Goal: Information Seeking & Learning: Learn about a topic

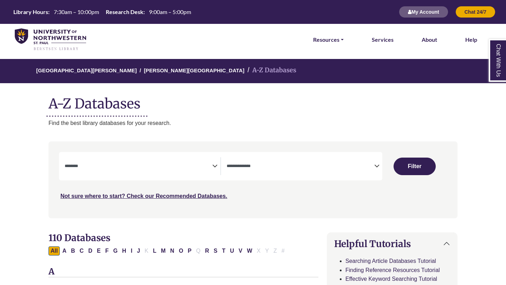
select select "Database Subject Filter"
select select "Database Types Filter"
click at [215, 166] on icon "Search filters" at bounding box center [214, 165] width 5 height 11
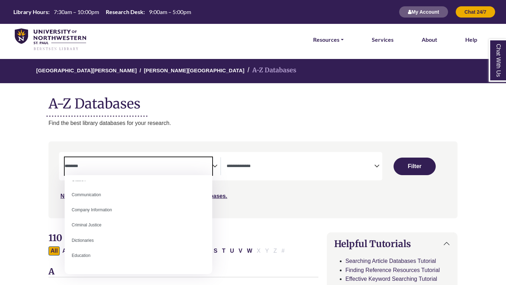
scroll to position [129, 0]
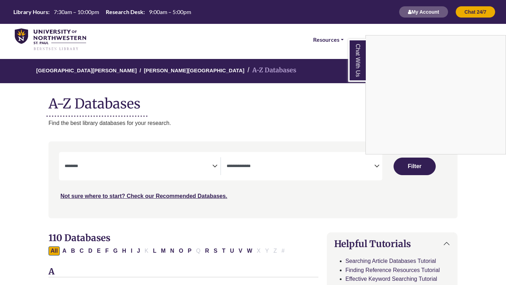
click at [173, 170] on div "Chat With Us" at bounding box center [253, 142] width 506 height 285
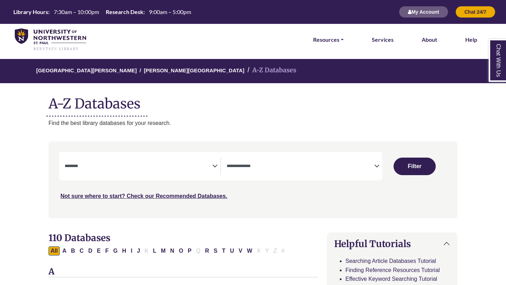
click at [215, 165] on icon "Search filters" at bounding box center [214, 165] width 5 height 11
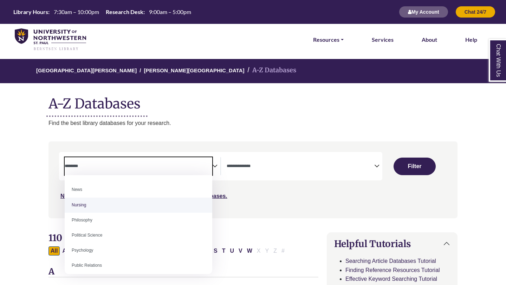
scroll to position [502, 0]
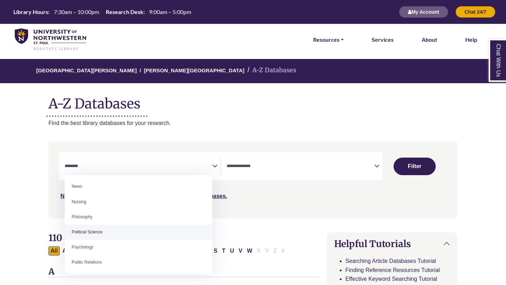
select select "******"
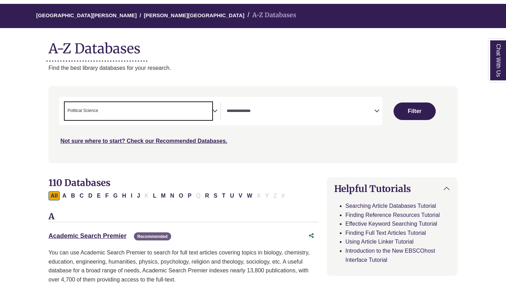
scroll to position [67, 0]
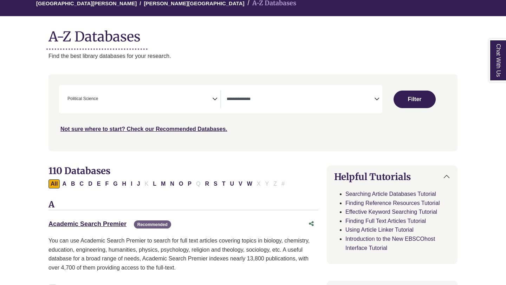
click at [216, 100] on icon "Search filters" at bounding box center [214, 98] width 5 height 11
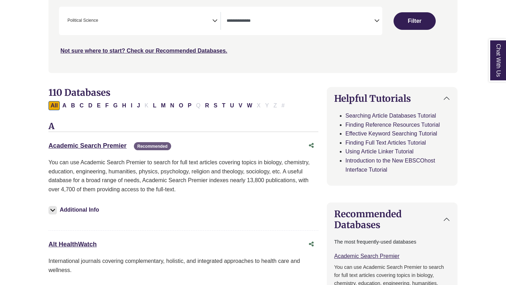
scroll to position [278, 0]
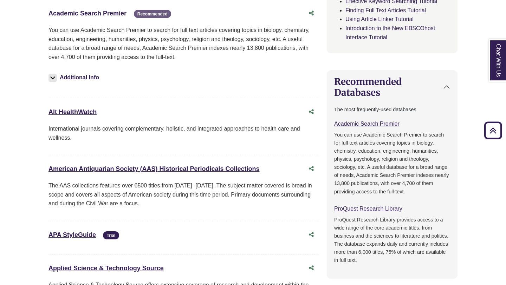
click at [66, 15] on link "Academic Search Premier This link opens in a new window" at bounding box center [87, 13] width 78 height 7
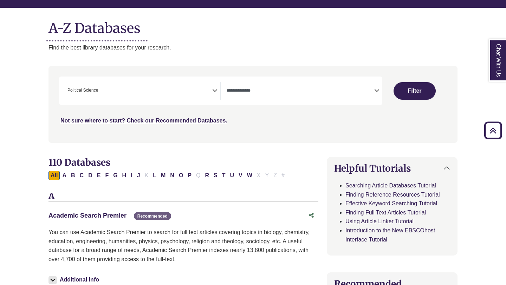
scroll to position [73, 0]
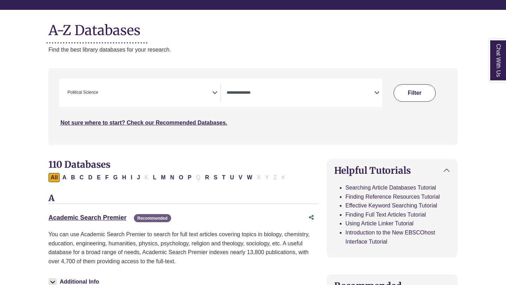
click at [402, 91] on button "Filter" at bounding box center [414, 93] width 42 height 18
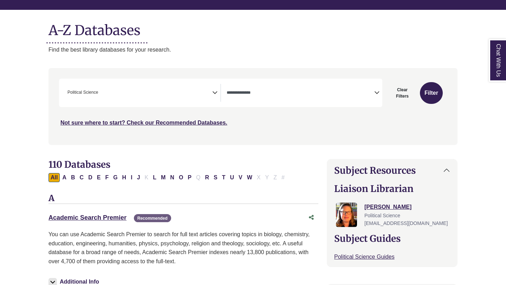
select select "Database Types Filter"
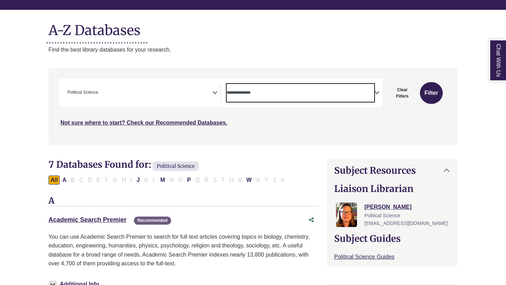
click at [270, 96] on textarea "Search" at bounding box center [301, 94] width 148 height 6
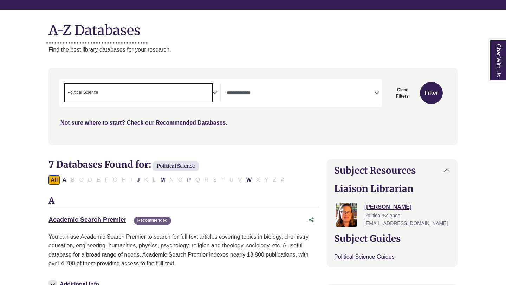
click at [168, 97] on span "× Political Science" at bounding box center [139, 93] width 148 height 18
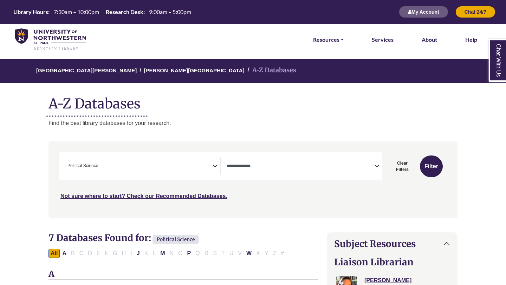
select select "Database Types Filter"
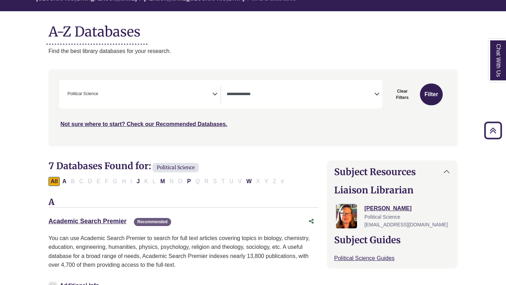
scroll to position [69, 0]
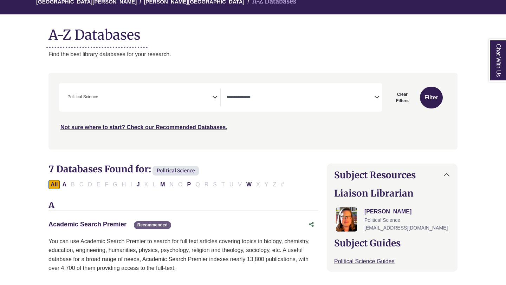
click at [277, 100] on textarea "Search" at bounding box center [301, 98] width 148 height 6
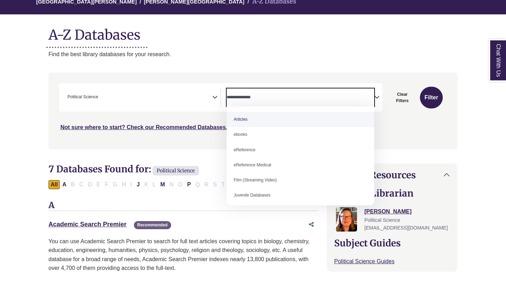
scroll to position [69, 0]
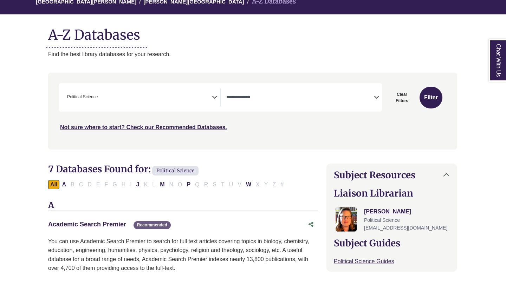
click at [175, 136] on div "Search filters" at bounding box center [252, 111] width 400 height 71
click at [109, 224] on link "Academic Search Premier This link opens in a new window" at bounding box center [87, 224] width 78 height 7
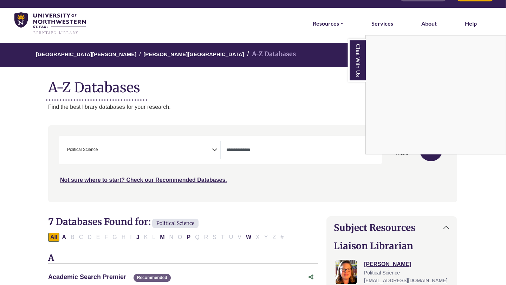
scroll to position [0, 0]
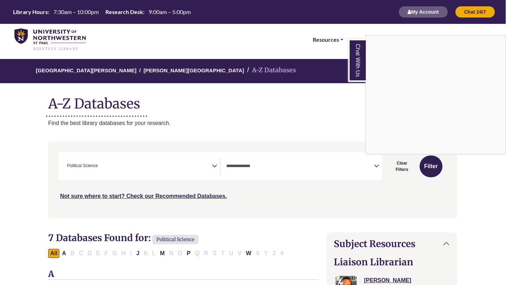
click at [169, 164] on div "Chat With Us" at bounding box center [253, 142] width 506 height 285
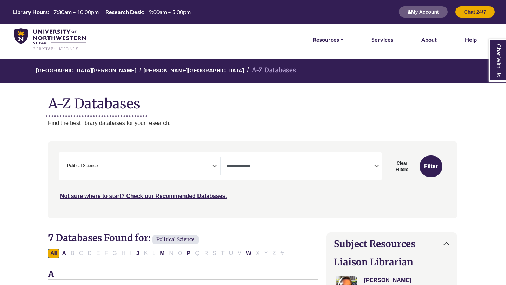
click at [343, 155] on div "**********" at bounding box center [220, 166] width 323 height 28
click at [360, 160] on span "Search filters" at bounding box center [300, 166] width 148 height 18
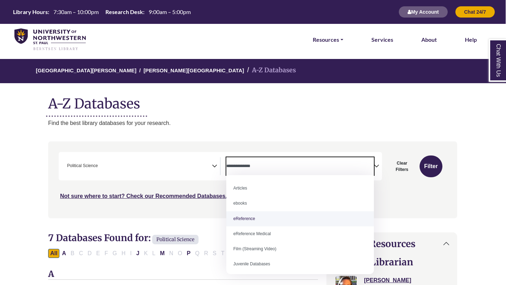
scroll to position [48, 0]
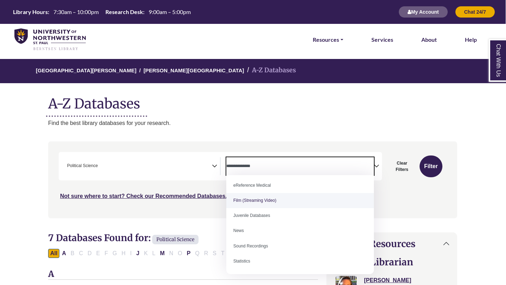
click at [209, 168] on span "× Political Science" at bounding box center [138, 166] width 148 height 18
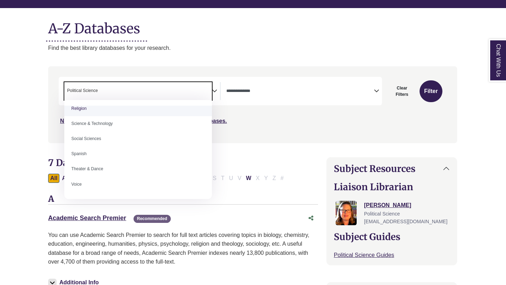
scroll to position [73, 0]
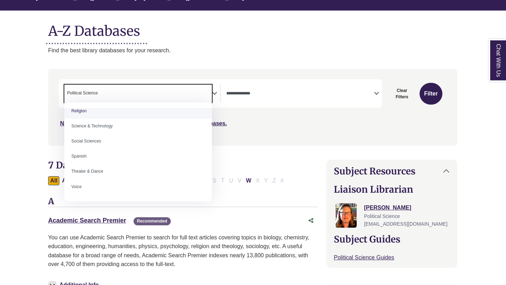
click at [277, 86] on span "Search filters" at bounding box center [300, 94] width 148 height 18
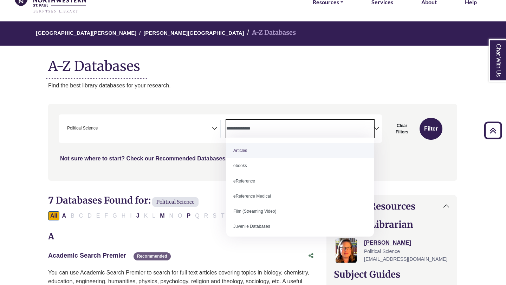
scroll to position [0, 0]
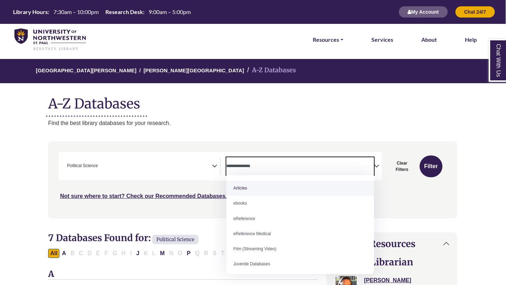
click at [113, 169] on span "× Political Science" at bounding box center [138, 166] width 148 height 18
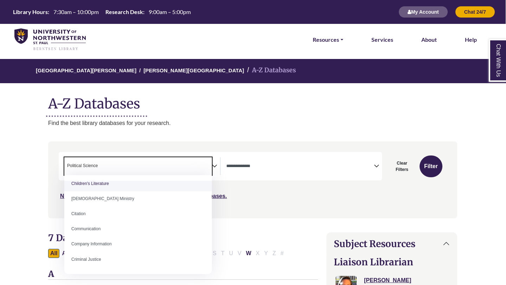
scroll to position [112, 0]
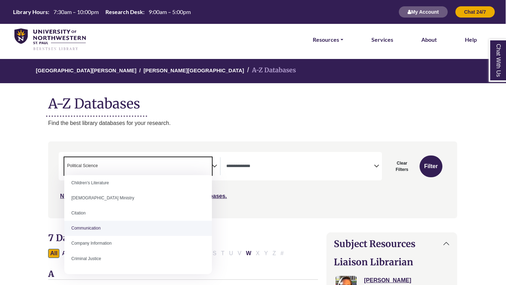
select select "*****"
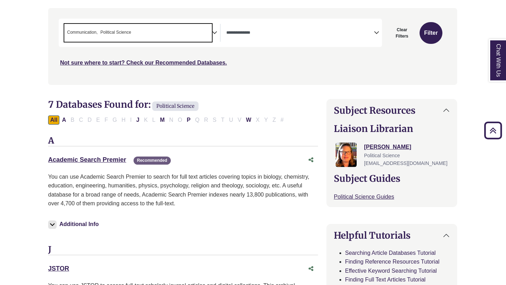
scroll to position [0, 0]
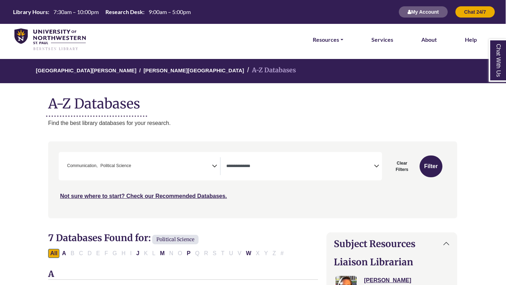
click at [171, 157] on div "**********" at bounding box center [220, 166] width 323 height 28
click at [190, 158] on span "× Communication × Political Science" at bounding box center [138, 166] width 148 height 18
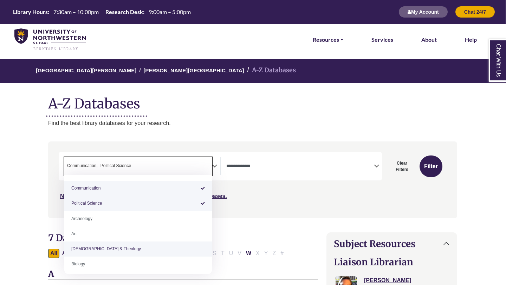
click at [264, 227] on div "**********" at bounding box center [252, 185] width 417 height 87
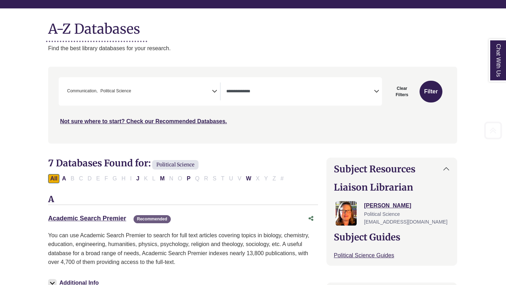
scroll to position [87, 0]
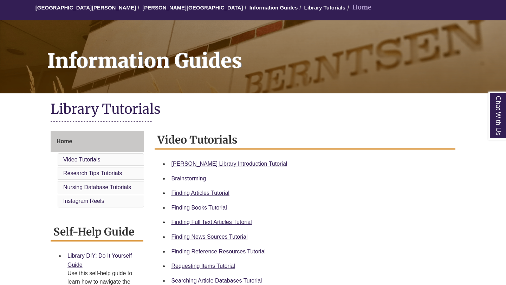
scroll to position [68, 0]
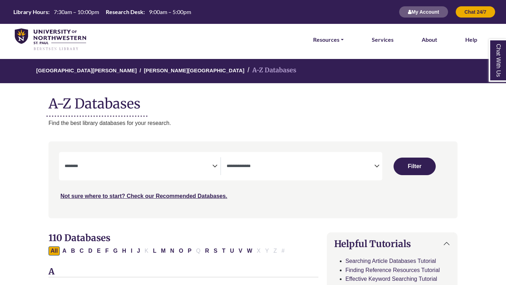
select select "Database Subject Filter"
select select "Database Types Filter"
click at [289, 157] on div "**********" at bounding box center [220, 166] width 323 height 28
click at [290, 166] on textarea "Search" at bounding box center [301, 167] width 148 height 6
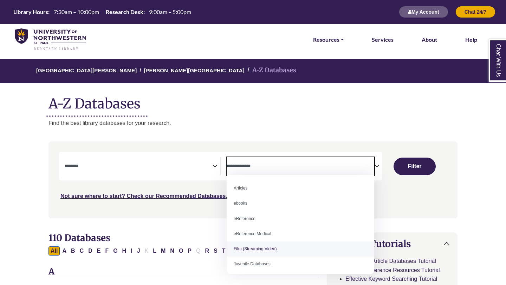
scroll to position [48, 0]
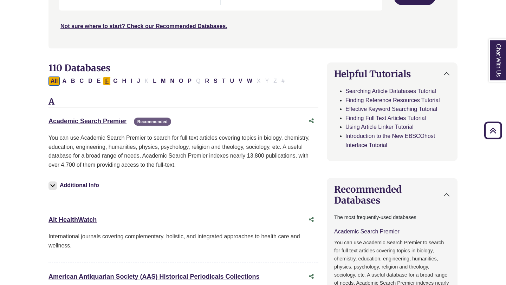
scroll to position [173, 0]
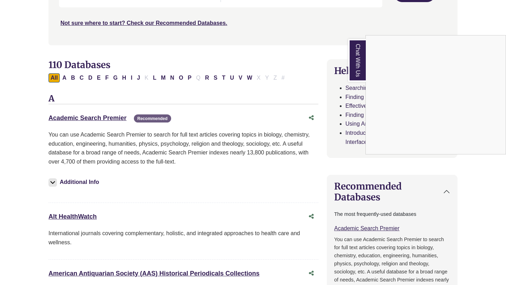
click at [82, 117] on div "Chat With Us" at bounding box center [253, 142] width 506 height 285
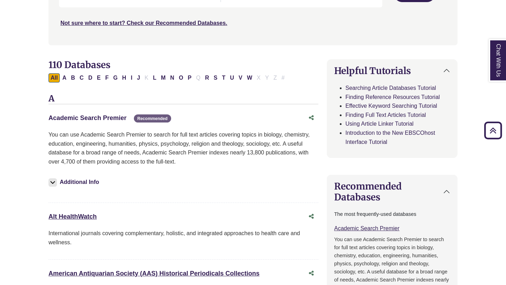
click at [90, 118] on link "Academic Search Premier This link opens in a new window" at bounding box center [87, 117] width 78 height 7
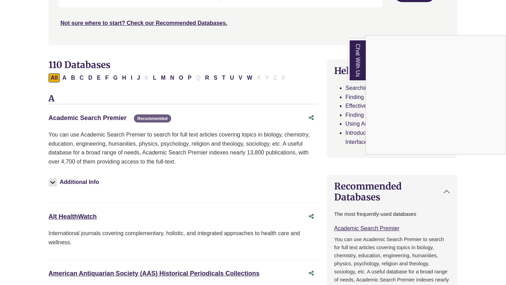
scroll to position [0, 0]
